Goal: Information Seeking & Learning: Understand process/instructions

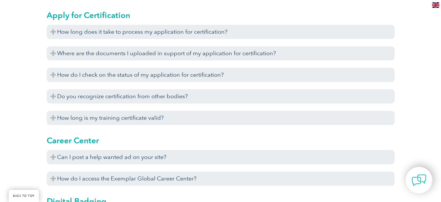
scroll to position [333, 0]
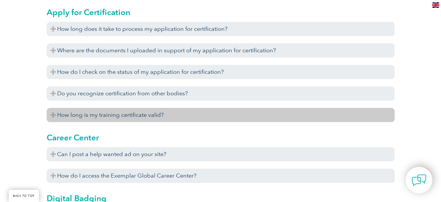
click at [163, 113] on h3 "How long is my training certificate valid?" at bounding box center [221, 115] width 348 height 14
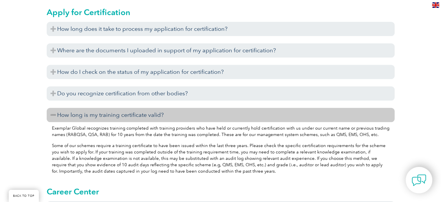
click at [163, 113] on h3 "How long is my training certificate valid?" at bounding box center [221, 115] width 348 height 14
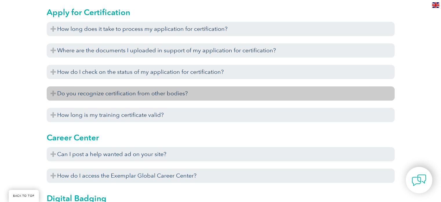
click at [134, 92] on h3 "Do you recognize certification from other bodies?" at bounding box center [221, 93] width 348 height 14
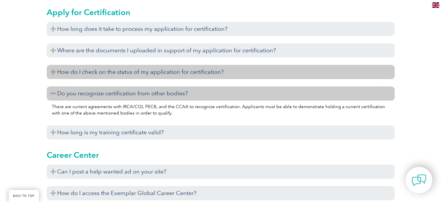
click at [158, 69] on h3 "How do I check on the status of my application for certification?" at bounding box center [221, 72] width 348 height 14
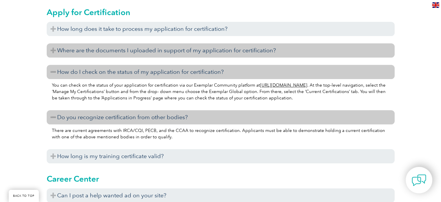
click at [158, 46] on h3 "Where are the documents I uploaded in support of my application for certificati…" at bounding box center [221, 50] width 348 height 14
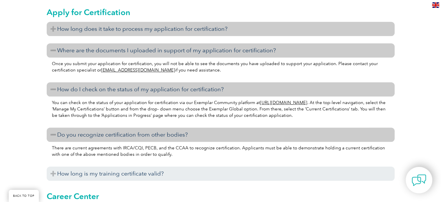
click at [153, 22] on h3 "How long does it take to process my application for certification?" at bounding box center [221, 29] width 348 height 14
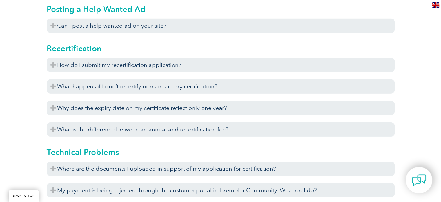
scroll to position [1845, 0]
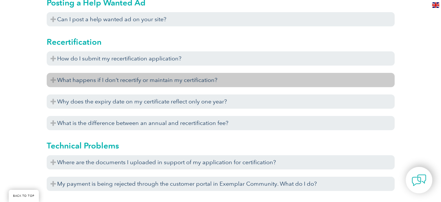
click at [120, 82] on h3 "What happens if I don’t recertify or maintain my certification?" at bounding box center [221, 80] width 348 height 14
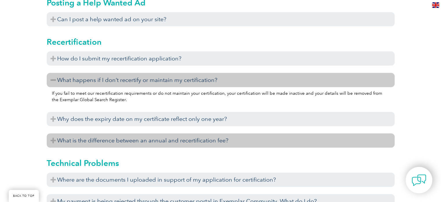
click at [143, 145] on h3 "What is the difference between an annual and recertification fee?" at bounding box center [221, 140] width 348 height 14
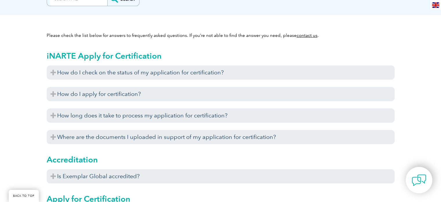
scroll to position [0, 0]
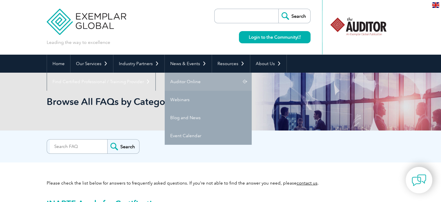
click at [192, 81] on link "Auditor Online" at bounding box center [208, 81] width 87 height 18
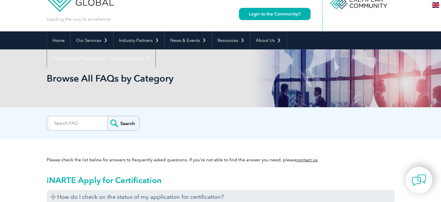
scroll to position [29, 0]
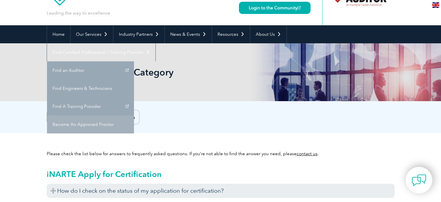
click at [134, 115] on link "Become An Approved Proctor" at bounding box center [90, 124] width 87 height 18
